Goal: Task Accomplishment & Management: Complete application form

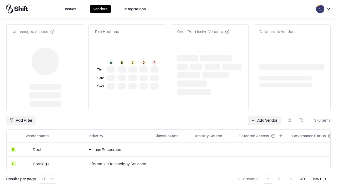
click at [264, 115] on link "Add Vendor" at bounding box center [264, 119] width 33 height 9
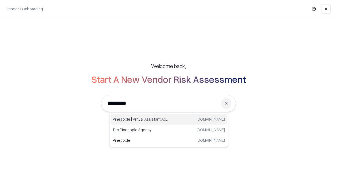
click at [169, 119] on div "Pineapple | Virtual Assistant Agency [DOMAIN_NAME]" at bounding box center [169, 119] width 117 height 11
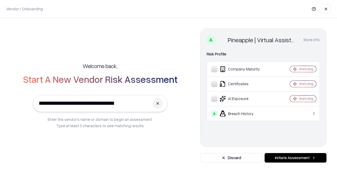
type input "**********"
click at [296, 158] on button "Initiate Assessment" at bounding box center [296, 157] width 62 height 9
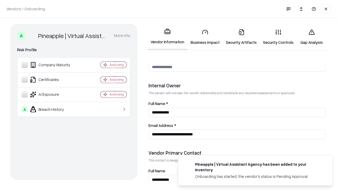
scroll to position [273, 0]
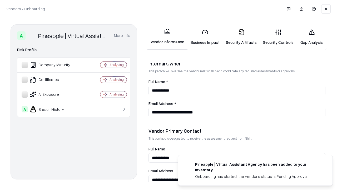
click at [205, 37] on link "Business Impact" at bounding box center [205, 37] width 35 height 25
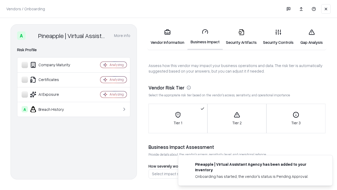
click at [241, 37] on link "Security Artifacts" at bounding box center [241, 37] width 37 height 25
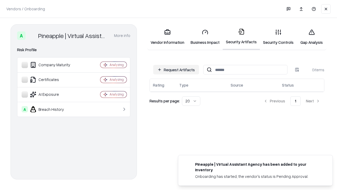
click at [176, 70] on button "Request Artifacts" at bounding box center [176, 69] width 46 height 9
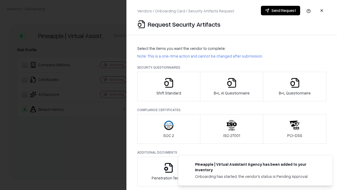
click at [169, 86] on icon "button" at bounding box center [169, 82] width 11 height 11
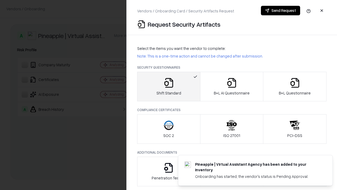
click at [281, 11] on button "Send Request" at bounding box center [280, 10] width 39 height 9
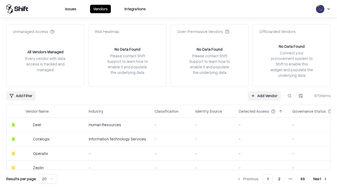
click at [290, 95] on button at bounding box center [289, 95] width 9 height 9
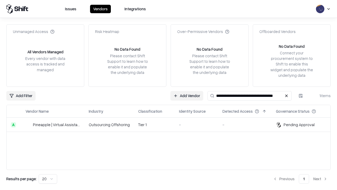
type input "**********"
click at [172, 124] on td "Tier 1" at bounding box center [154, 125] width 41 height 14
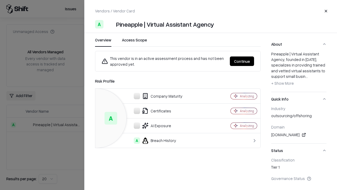
click at [242, 61] on button "Continue" at bounding box center [242, 60] width 24 height 9
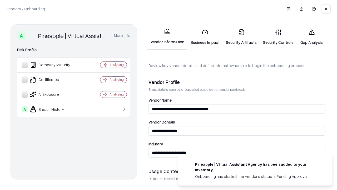
click at [241, 37] on link "Security Artifacts" at bounding box center [241, 37] width 37 height 25
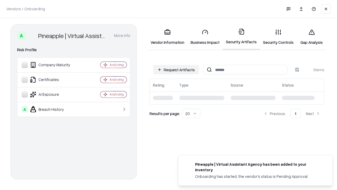
click at [312, 37] on link "Gap Analysis" at bounding box center [312, 37] width 30 height 25
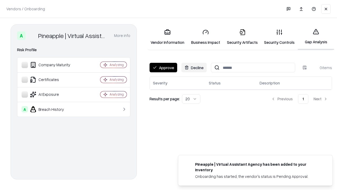
click at [163, 67] on button "Approve" at bounding box center [164, 67] width 28 height 9
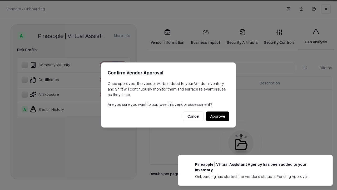
click at [218, 116] on button "Approve" at bounding box center [217, 115] width 23 height 9
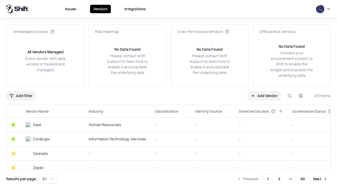
type input "**********"
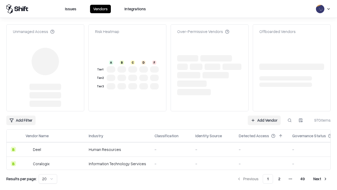
click at [264, 115] on link "Add Vendor" at bounding box center [264, 119] width 33 height 9
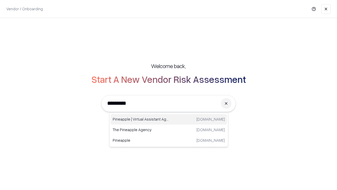
click at [169, 119] on div "Pineapple | Virtual Assistant Agency [DOMAIN_NAME]" at bounding box center [169, 119] width 117 height 11
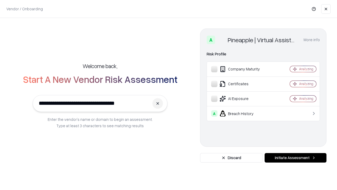
type input "**********"
click at [296, 158] on button "Initiate Assessment" at bounding box center [296, 157] width 62 height 9
